Goal: Task Accomplishment & Management: Complete application form

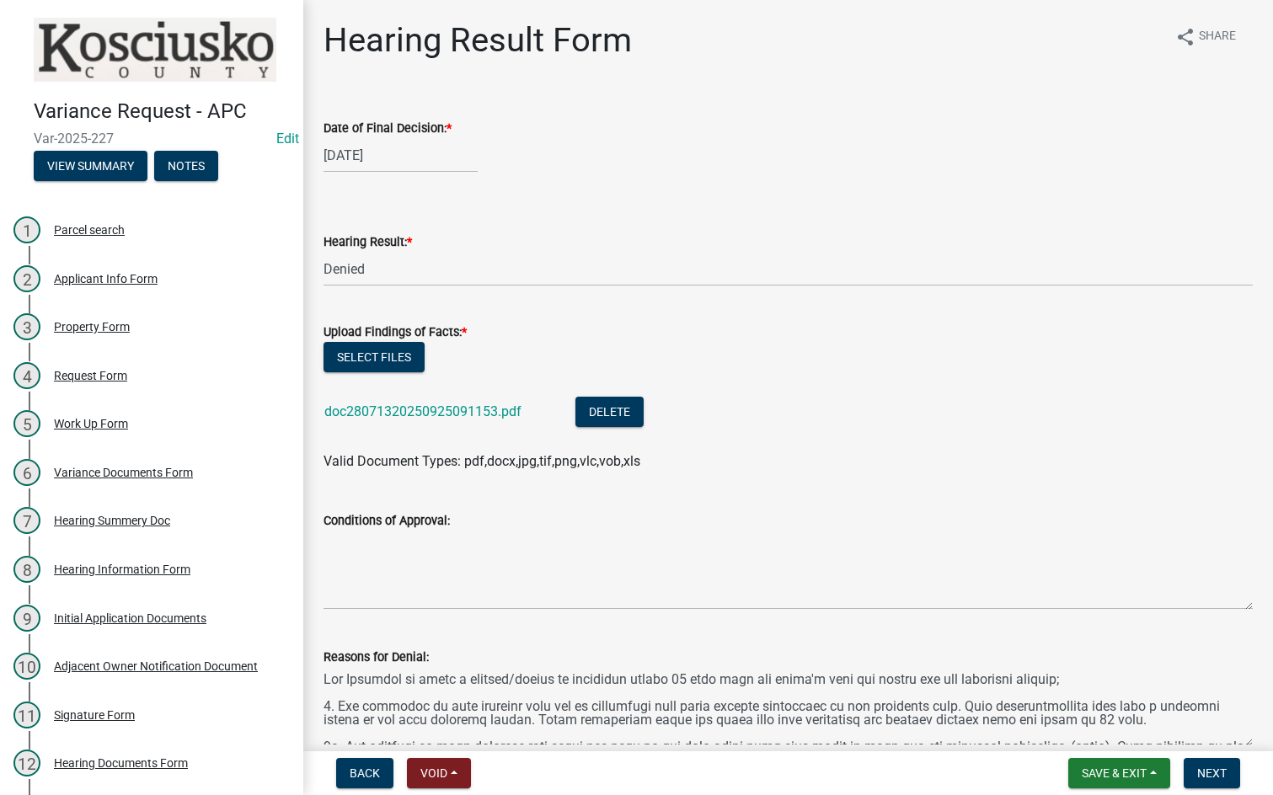
select select "df923963-6217-4c0c-8085-03fb6dc9da0e"
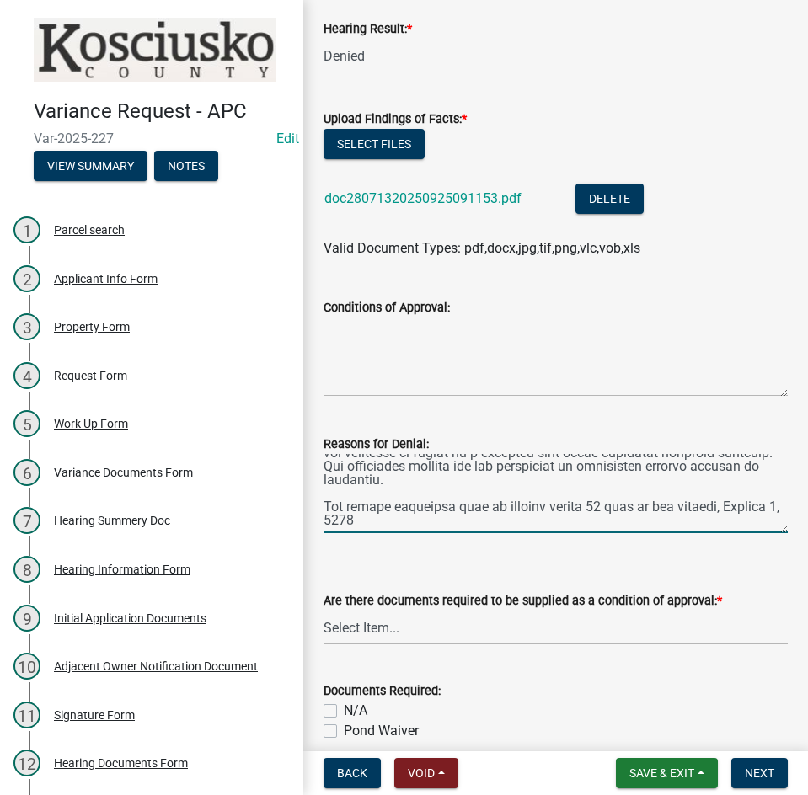
scroll to position [253, 0]
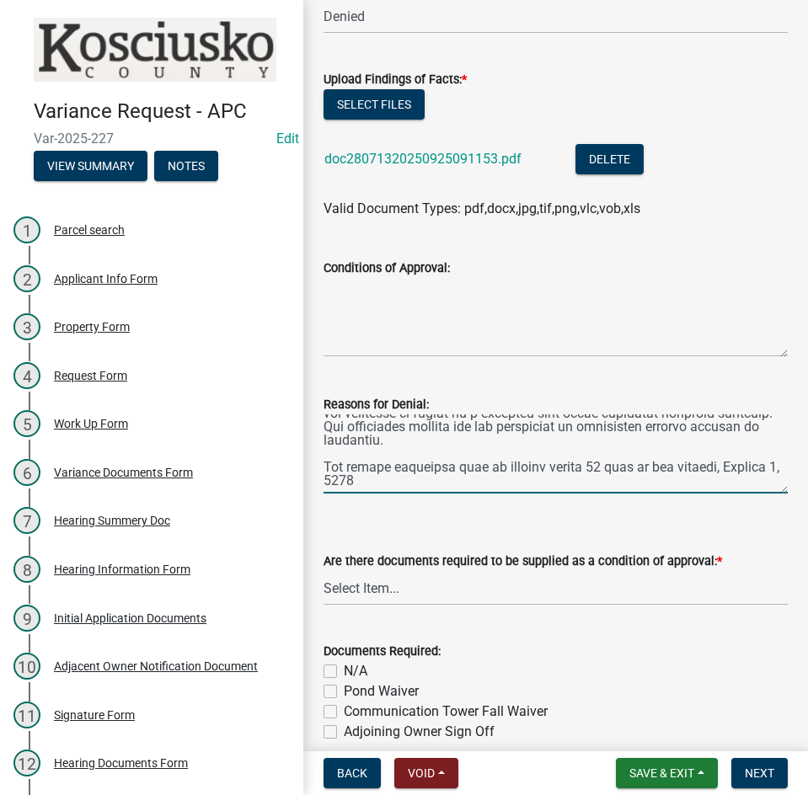
type textarea "The Variance to leave a pergola/gazebo as illegally placed 16 feet from the wat…"
click at [416, 592] on select "Select Item... Yes No N/A" at bounding box center [556, 588] width 464 height 35
click at [324, 571] on select "Select Item... Yes No N/A" at bounding box center [556, 588] width 464 height 35
select select "9799e7c8-fd2b-4593-a2d4-680ef2e861e8"
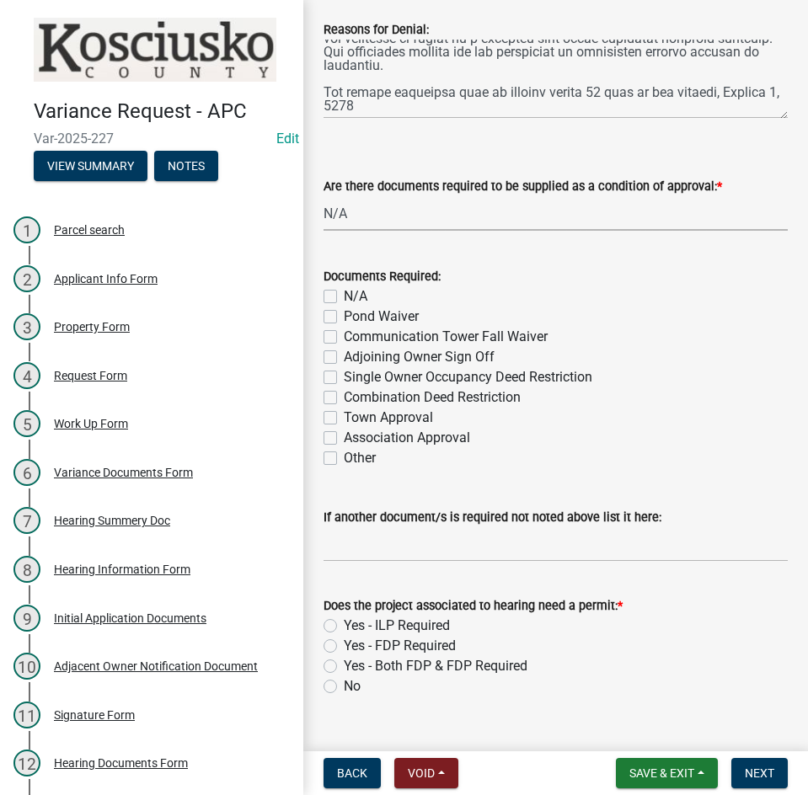
scroll to position [661, 0]
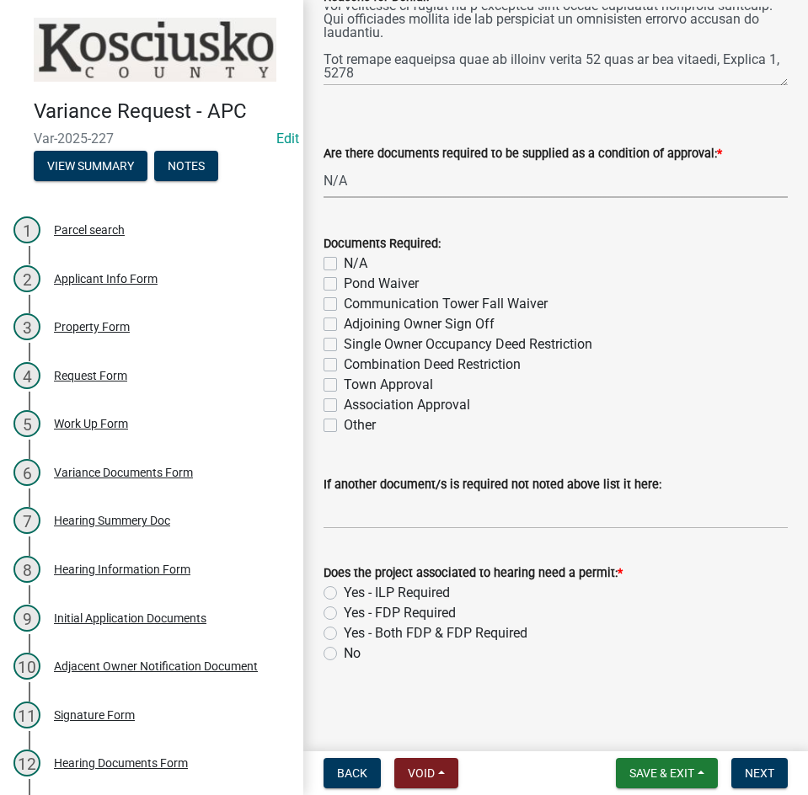
click at [344, 261] on label "N/A" at bounding box center [356, 264] width 24 height 20
click at [344, 261] on input "N/A" at bounding box center [349, 259] width 11 height 11
checkbox input "true"
checkbox input "false"
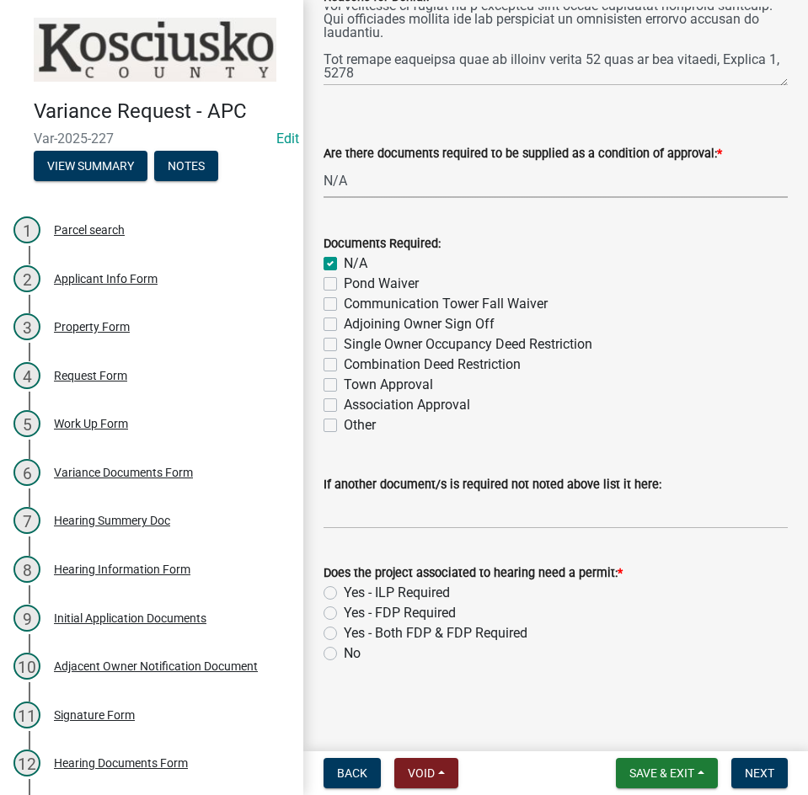
checkbox input "false"
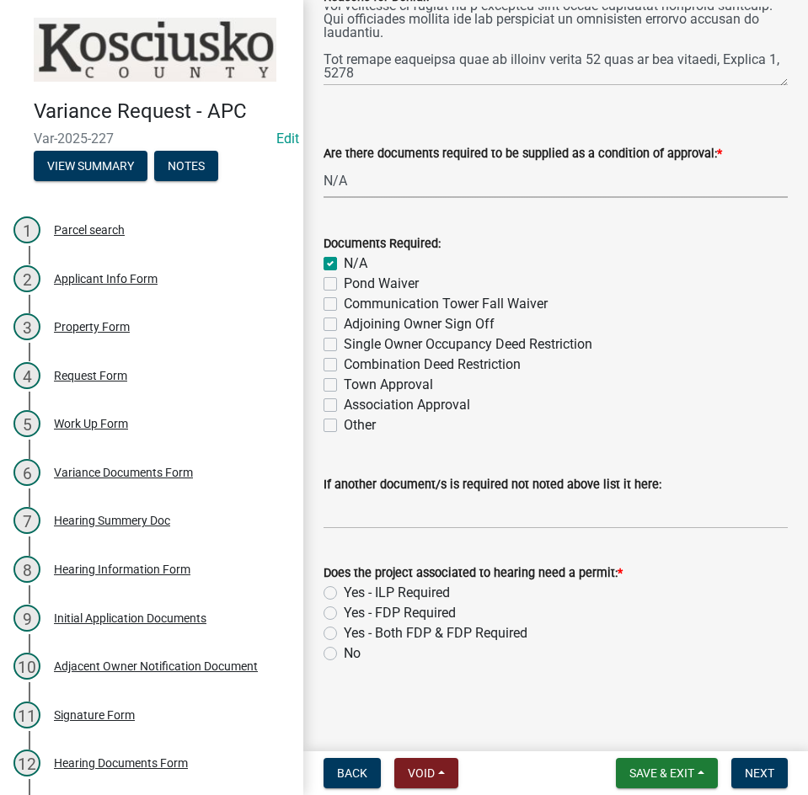
checkbox input "false"
click at [344, 654] on label "No" at bounding box center [352, 654] width 17 height 20
click at [344, 654] on input "No" at bounding box center [349, 649] width 11 height 11
radio input "true"
click at [756, 774] on span "Next" at bounding box center [759, 773] width 29 height 13
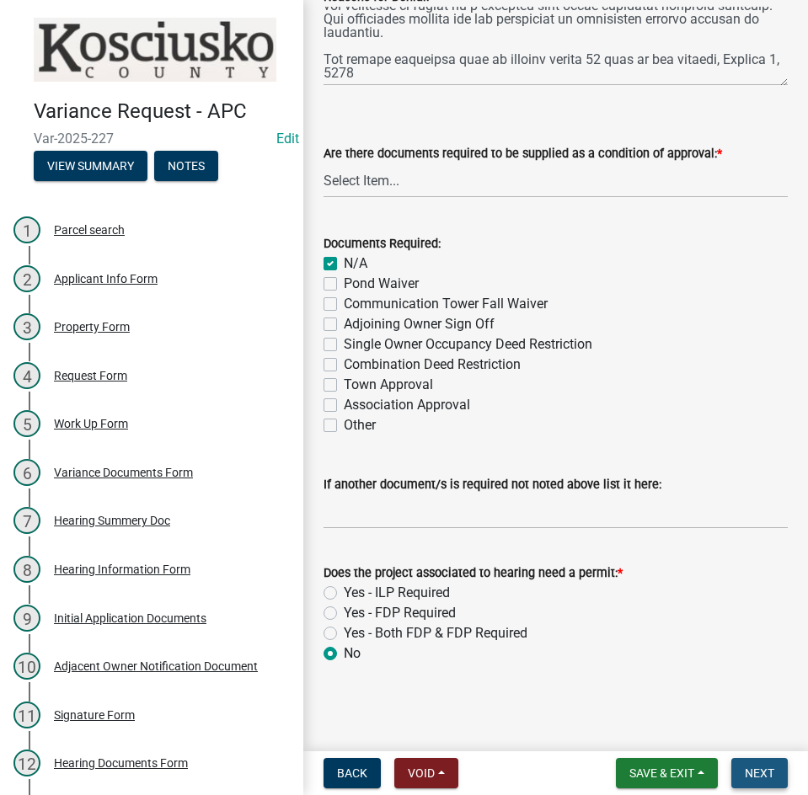
scroll to position [0, 0]
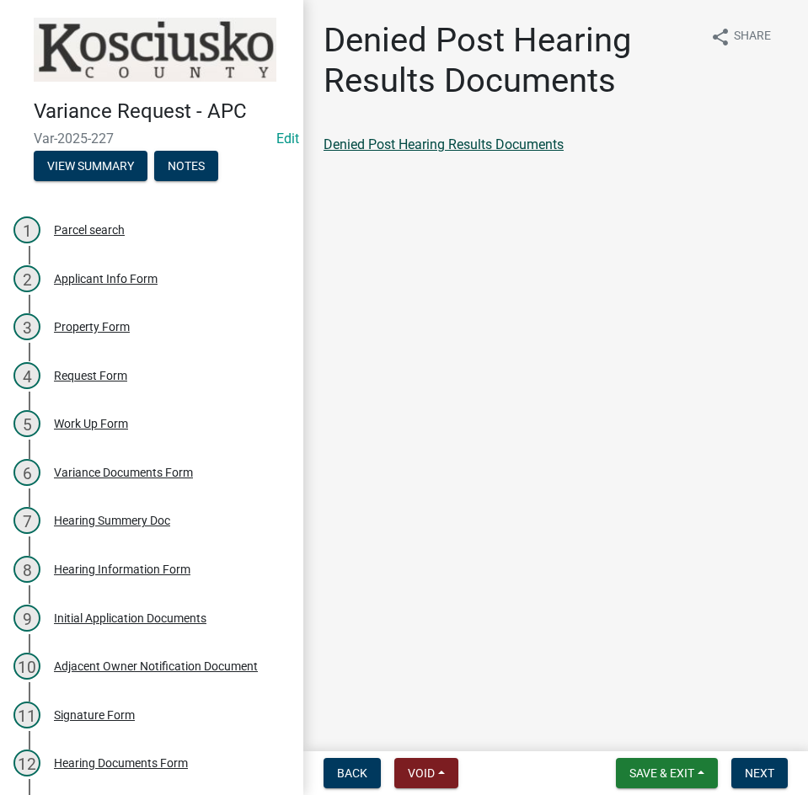
click at [437, 146] on link "Denied Post Hearing Results Documents" at bounding box center [444, 145] width 240 height 16
